Goal: Transaction & Acquisition: Purchase product/service

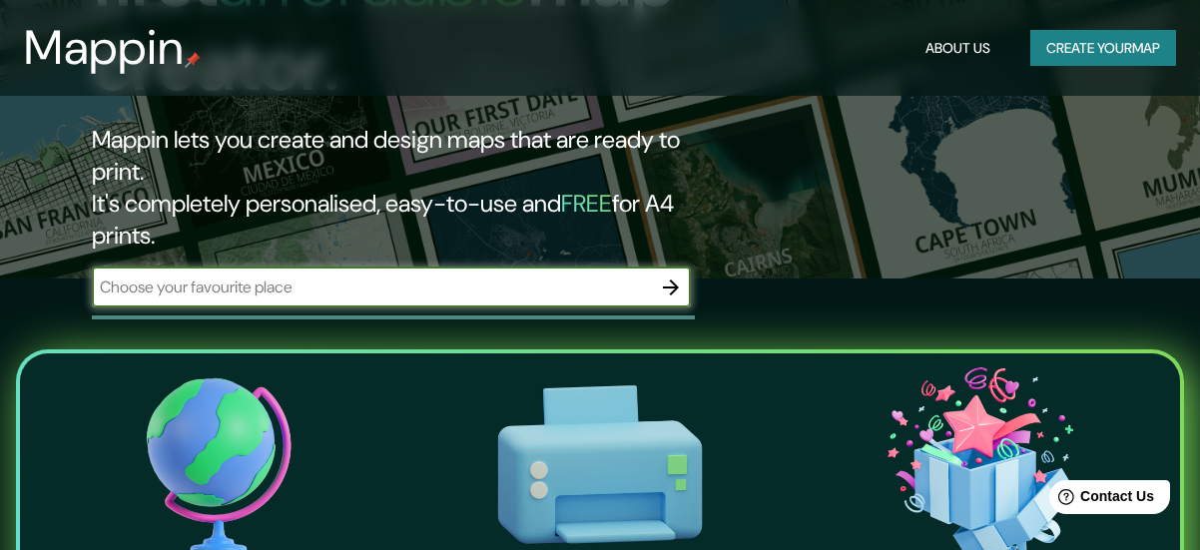
scroll to position [292, 0]
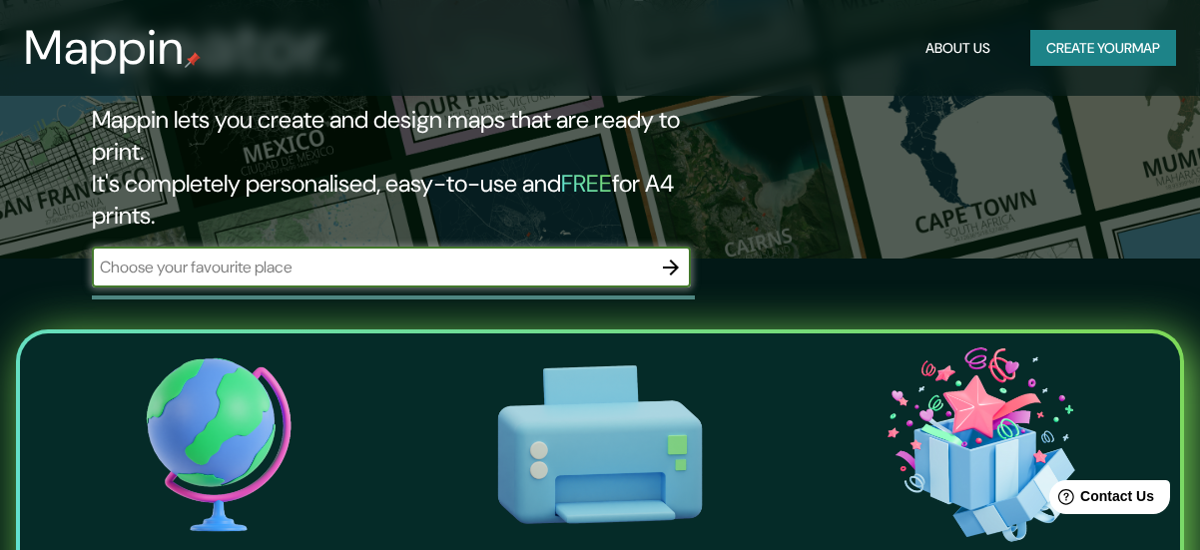
click at [446, 256] on input "text" at bounding box center [371, 267] width 559 height 23
type input "[GEOGRAPHIC_DATA]"
click at [661, 248] on button "button" at bounding box center [671, 268] width 40 height 40
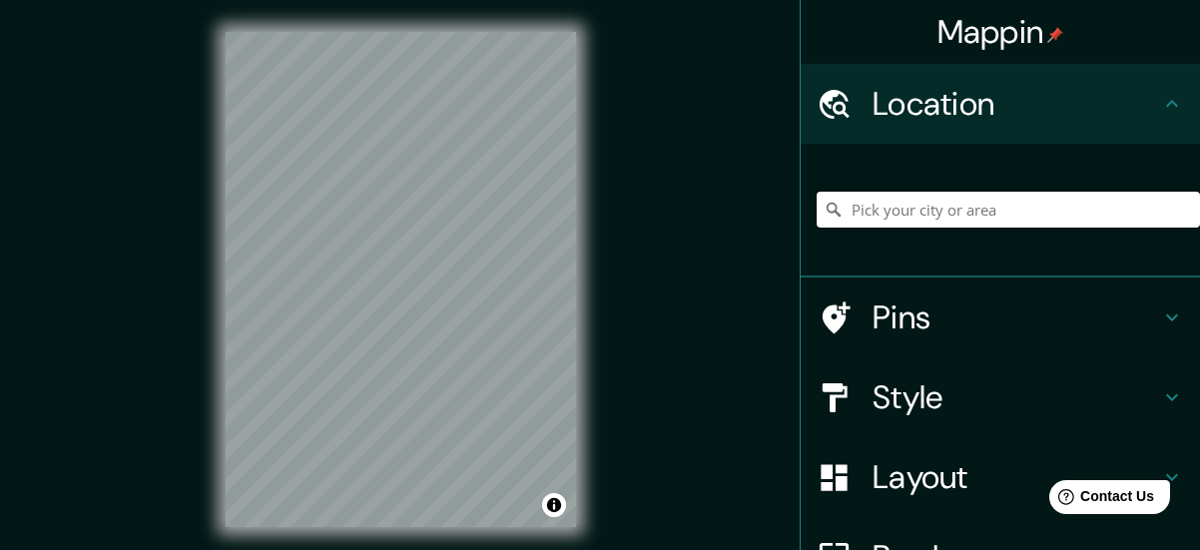
click at [964, 214] on input "Pick your city or area" at bounding box center [1008, 210] width 383 height 36
type input "[GEOGRAPHIC_DATA], [GEOGRAPHIC_DATA], [GEOGRAPHIC_DATA]"
click at [1181, 393] on icon at bounding box center [1172, 397] width 24 height 24
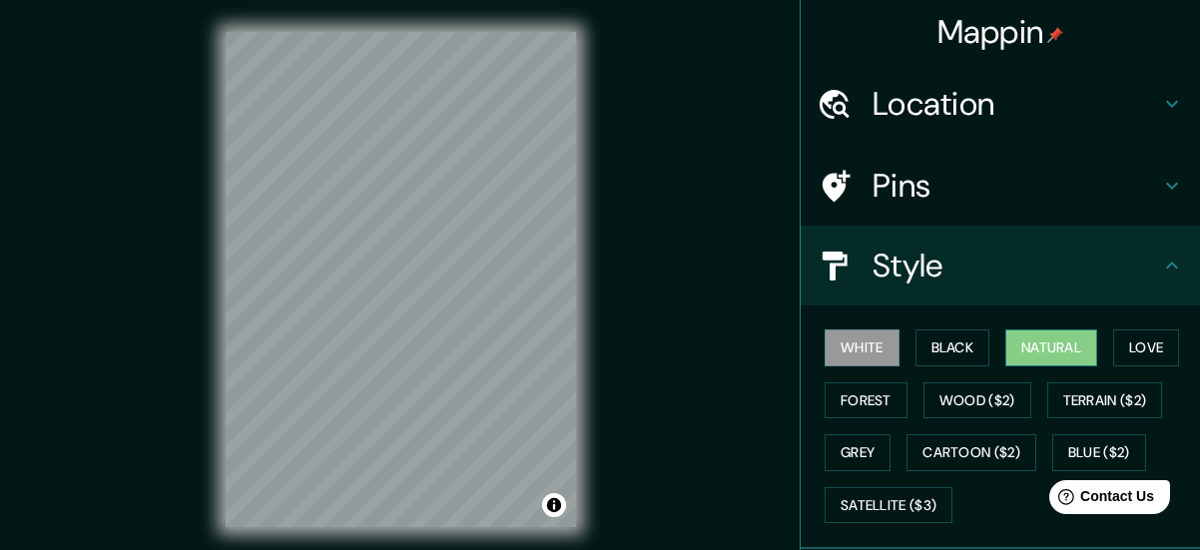
click at [1042, 350] on button "Natural" at bounding box center [1051, 347] width 92 height 37
click at [1171, 271] on icon at bounding box center [1172, 266] width 24 height 24
click at [1174, 276] on icon at bounding box center [1172, 266] width 24 height 24
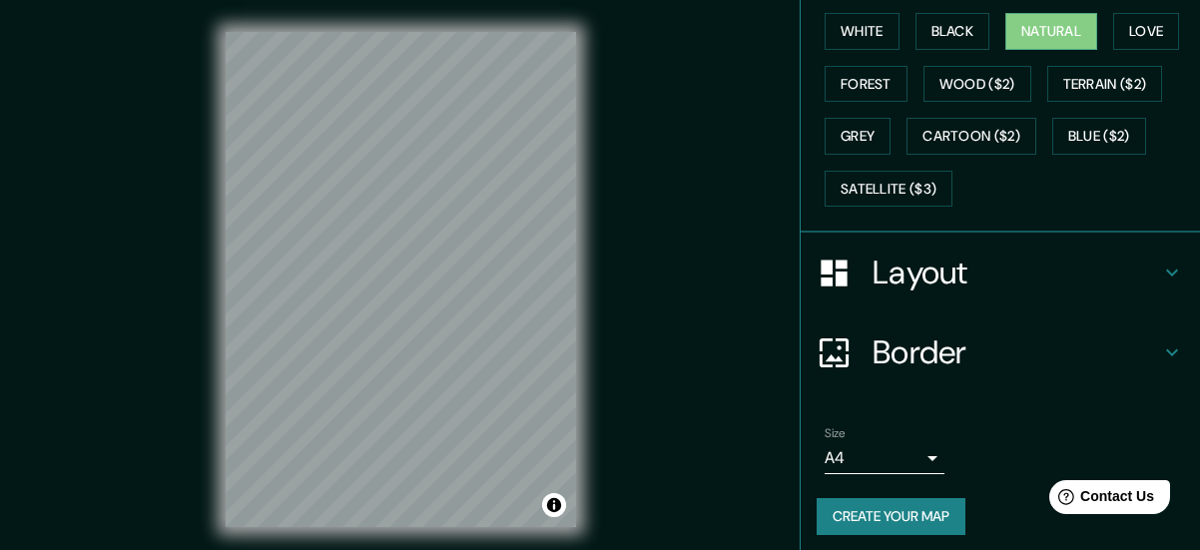
click at [1016, 291] on div "Layout" at bounding box center [1000, 273] width 399 height 80
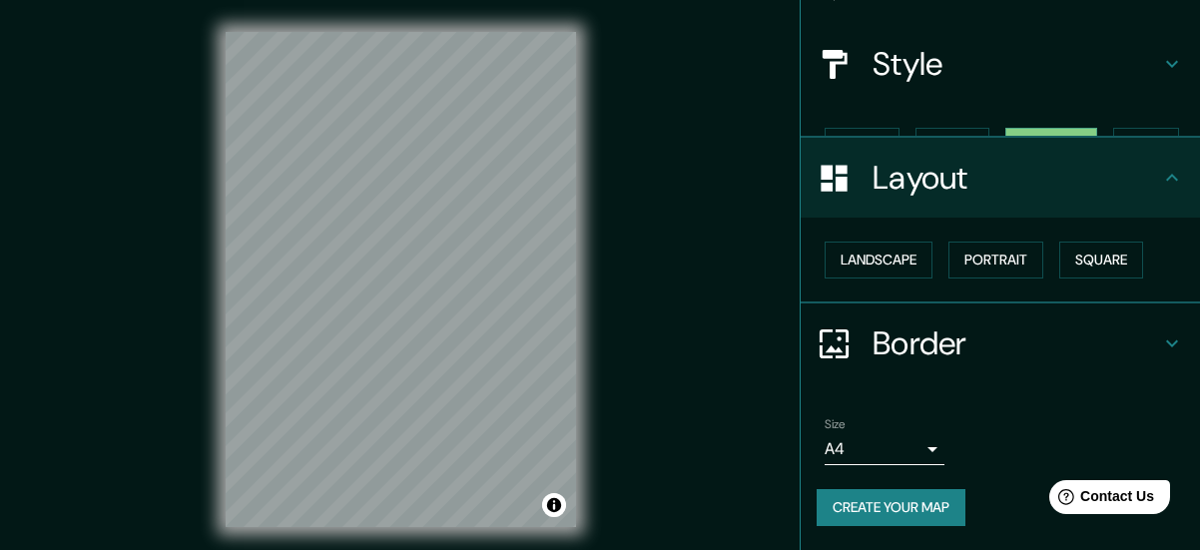
scroll to position [166, 0]
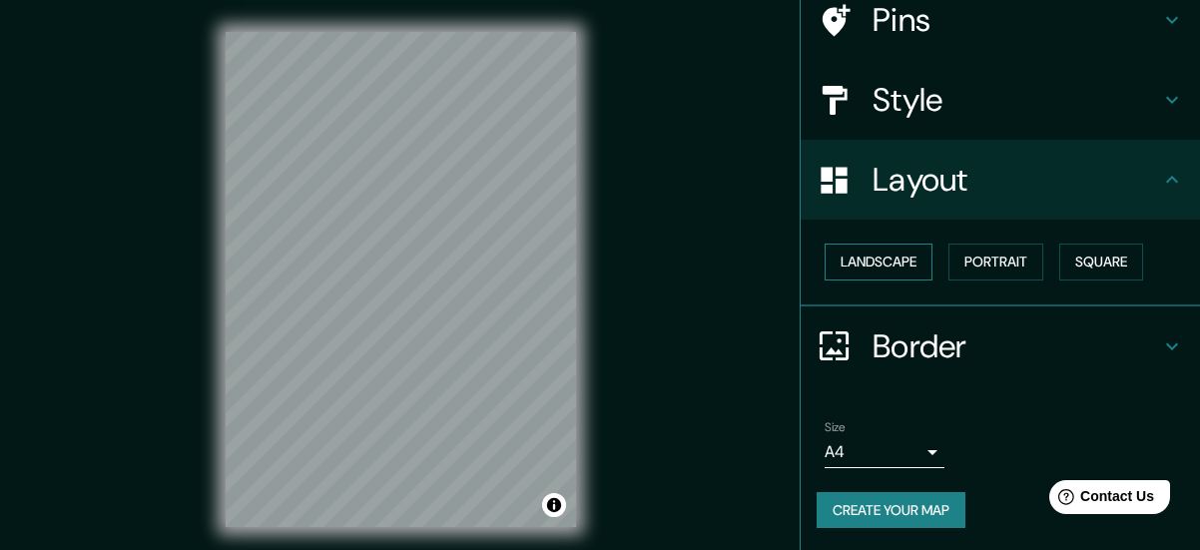
click at [897, 271] on button "Landscape" at bounding box center [879, 262] width 108 height 37
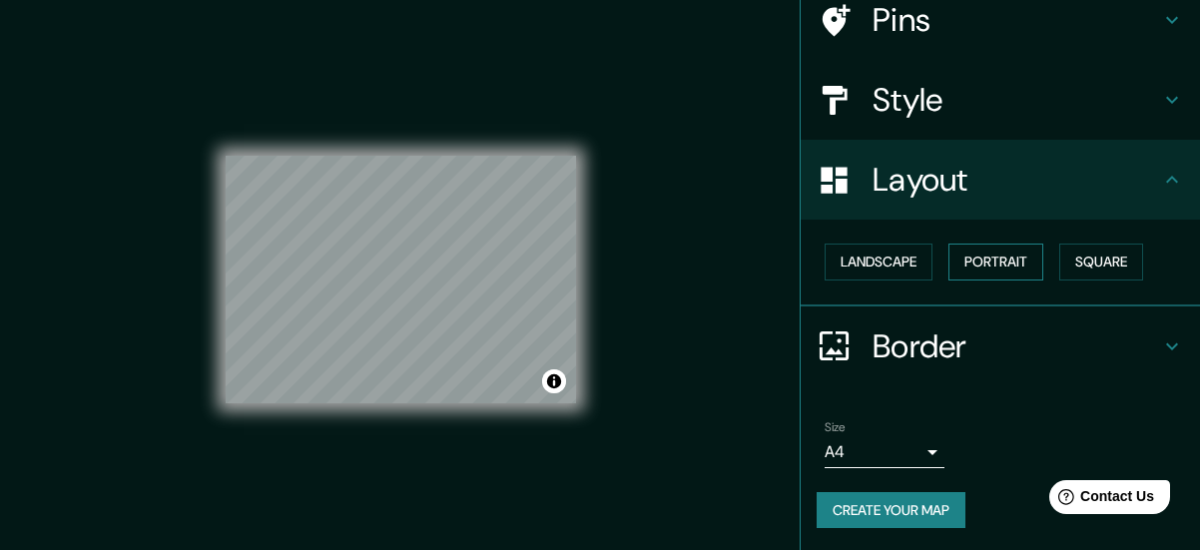
click at [1007, 267] on button "Portrait" at bounding box center [995, 262] width 95 height 37
